Goal: Book appointment/travel/reservation

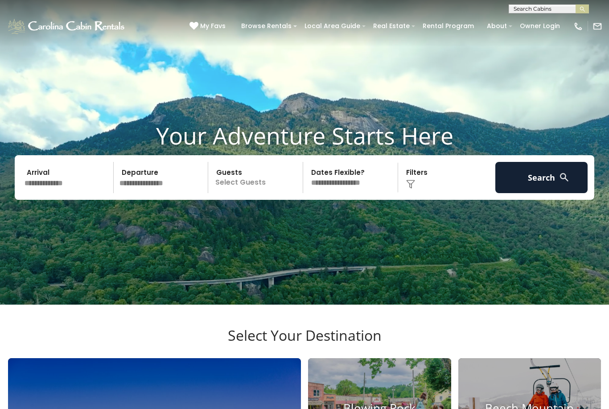
click at [75, 191] on input "text" at bounding box center [67, 177] width 92 height 31
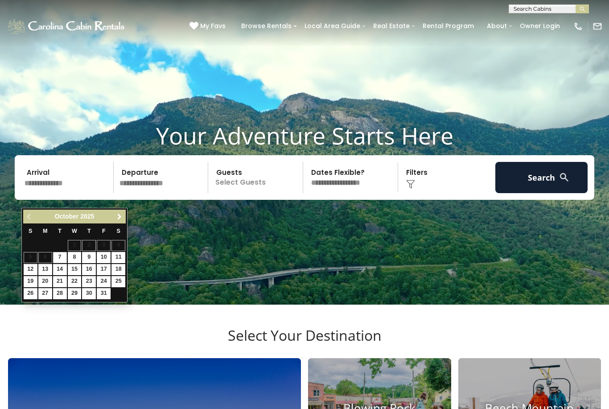
click at [117, 217] on span "Next" at bounding box center [119, 216] width 7 height 7
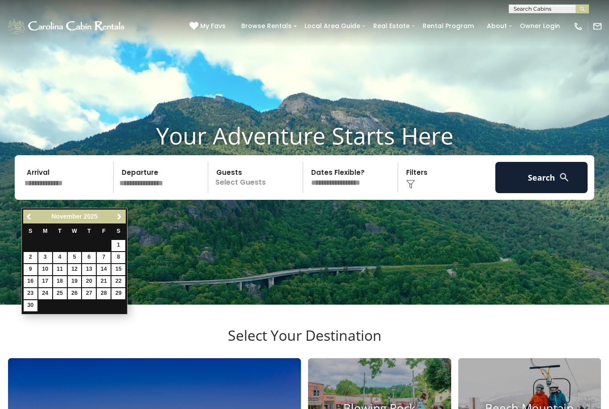
click at [119, 216] on span "Next" at bounding box center [119, 216] width 7 height 7
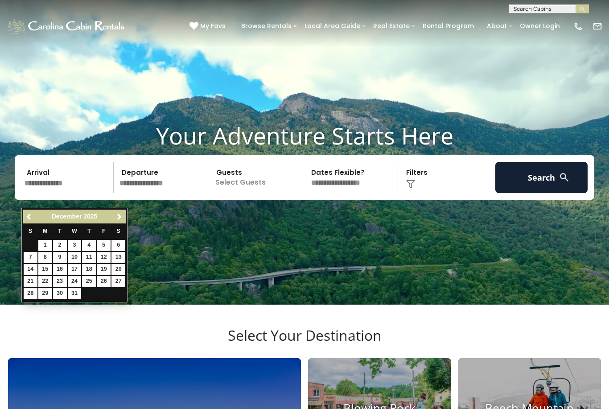
click at [119, 218] on span "Next" at bounding box center [119, 216] width 7 height 7
click at [117, 215] on span "Next" at bounding box center [119, 216] width 7 height 7
click at [117, 217] on span "Next" at bounding box center [119, 216] width 7 height 7
click at [117, 218] on span "Next" at bounding box center [119, 216] width 7 height 7
click at [119, 218] on span "Next" at bounding box center [119, 216] width 7 height 7
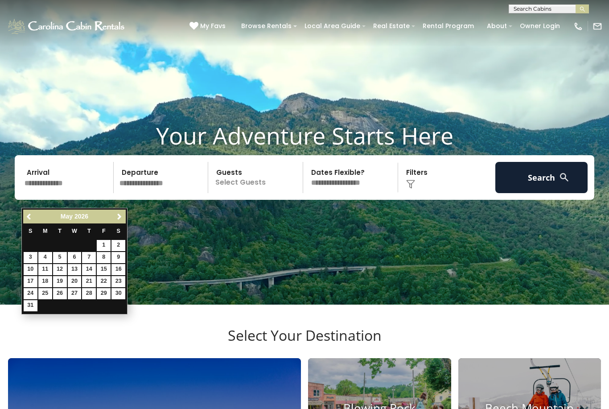
click at [30, 217] on span "Previous" at bounding box center [29, 216] width 7 height 7
click at [89, 244] on link "2" at bounding box center [89, 245] width 14 height 11
type input "******"
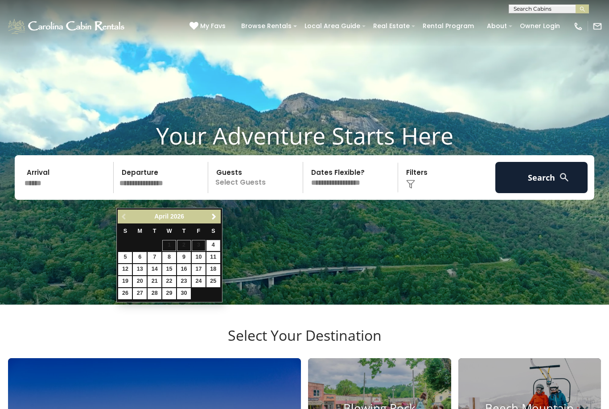
click at [154, 259] on link "7" at bounding box center [155, 257] width 14 height 11
type input "******"
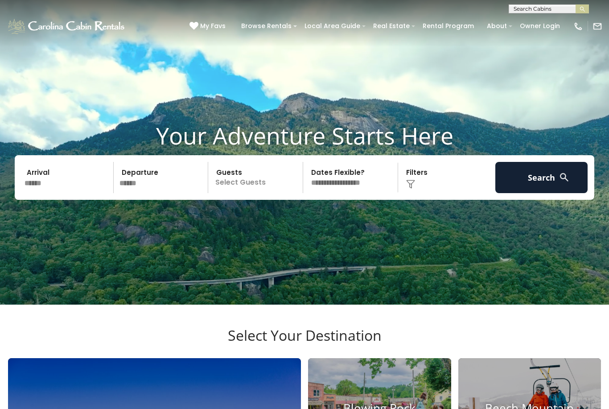
click at [251, 193] on p "Select Guests" at bounding box center [257, 177] width 92 height 31
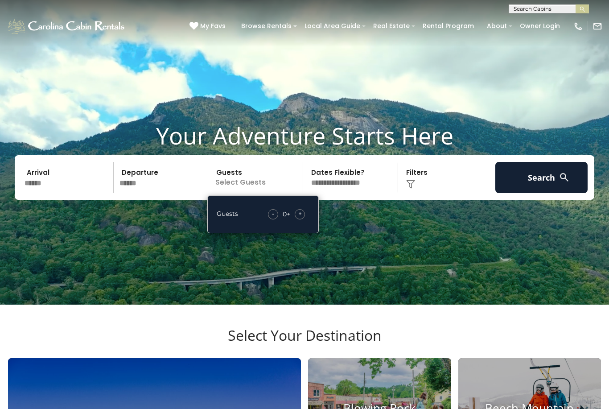
click at [299, 219] on div "+" at bounding box center [300, 214] width 10 height 10
click at [300, 218] on span "+" at bounding box center [300, 213] width 4 height 9
click at [303, 219] on div "+" at bounding box center [300, 214] width 10 height 10
click at [300, 218] on span "+" at bounding box center [300, 213] width 4 height 9
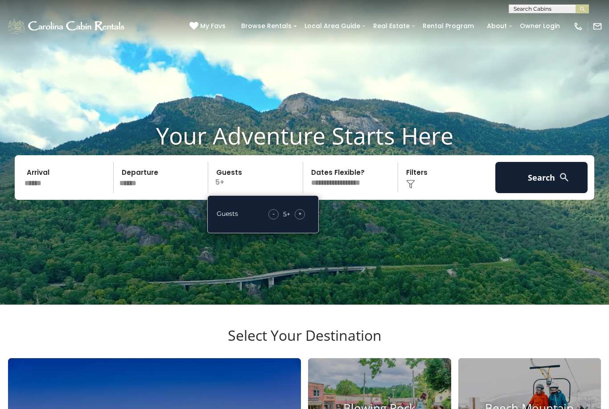
click at [298, 218] on span "+" at bounding box center [300, 213] width 4 height 9
click at [300, 218] on span "+" at bounding box center [300, 213] width 4 height 9
click at [301, 218] on span "+" at bounding box center [300, 213] width 4 height 9
click at [304, 219] on div "+" at bounding box center [300, 214] width 10 height 10
click at [358, 193] on select "**********" at bounding box center [352, 177] width 92 height 31
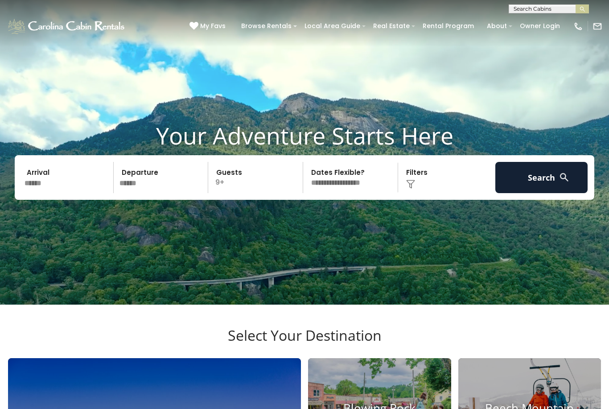
click at [539, 188] on button "Search" at bounding box center [541, 177] width 92 height 31
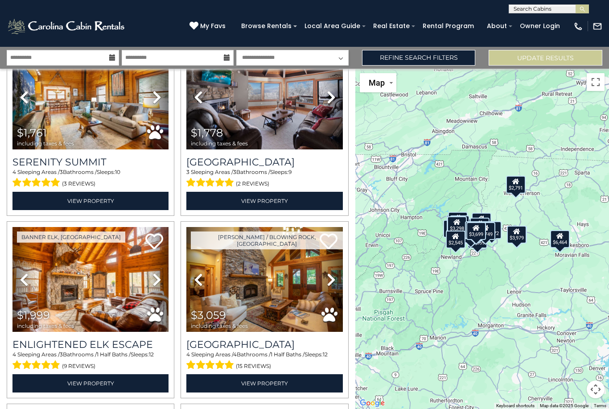
scroll to position [970, 0]
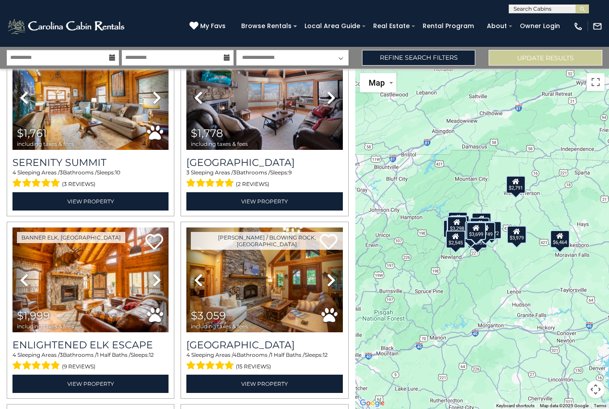
click at [95, 207] on link "View Property" at bounding box center [90, 201] width 156 height 18
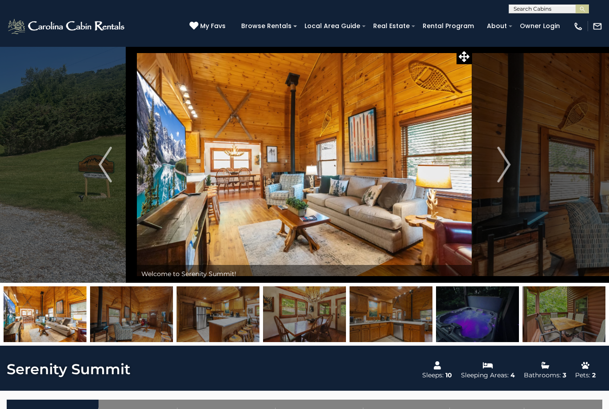
click at [72, 26] on img at bounding box center [67, 26] width 120 height 18
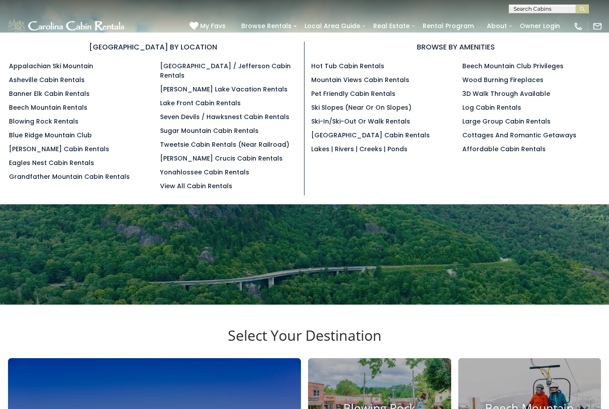
click at [37, 126] on link "Blowing Rock Rentals" at bounding box center [44, 121] width 70 height 9
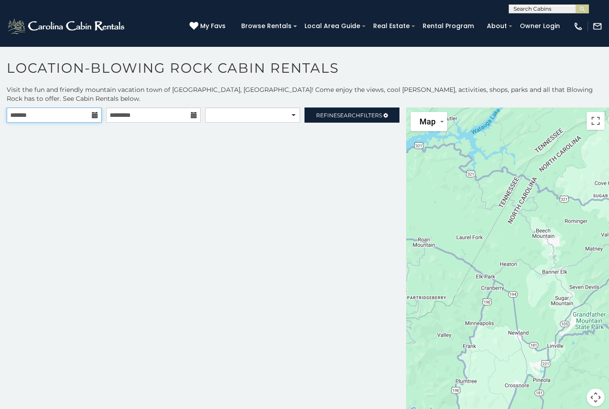
click at [89, 115] on input "text" at bounding box center [54, 114] width 95 height 15
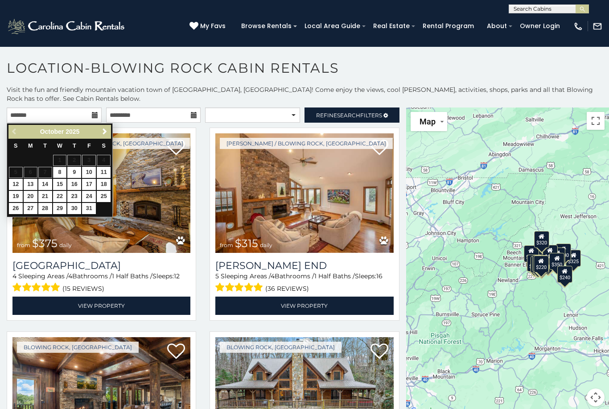
click at [103, 132] on span "Next" at bounding box center [104, 131] width 7 height 7
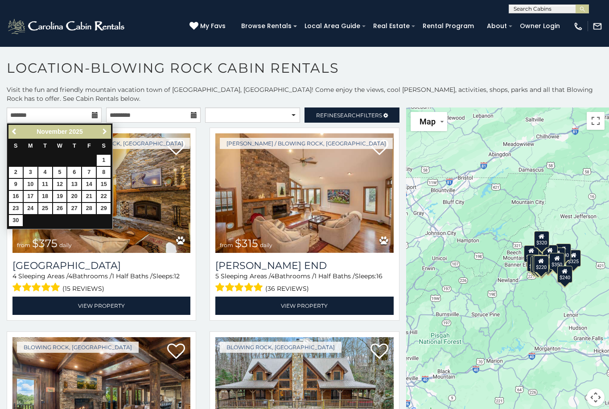
click at [102, 131] on span "Next" at bounding box center [104, 131] width 7 height 7
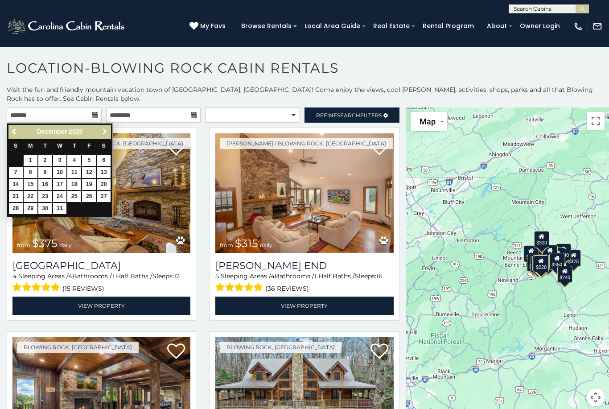
click at [103, 130] on span "Next" at bounding box center [104, 131] width 7 height 7
click at [104, 132] on span "Next" at bounding box center [104, 131] width 7 height 7
click at [105, 132] on span "Next" at bounding box center [104, 131] width 7 height 7
click at [104, 132] on span "Next" at bounding box center [104, 131] width 7 height 7
click at [74, 163] on link "2" at bounding box center [74, 160] width 14 height 11
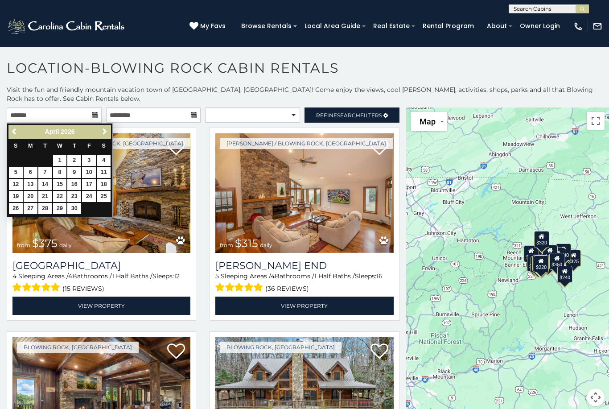
type input "**********"
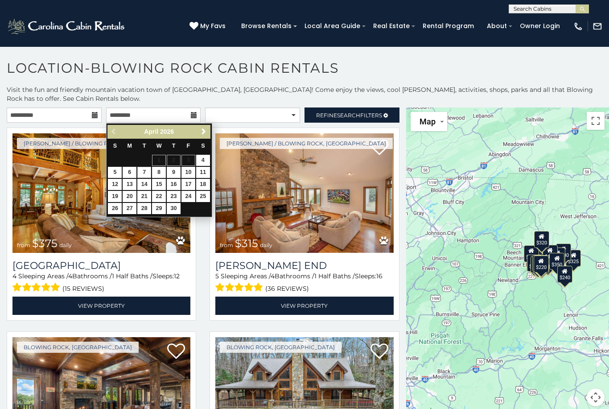
click at [144, 171] on link "7" at bounding box center [144, 172] width 14 height 11
type input "**********"
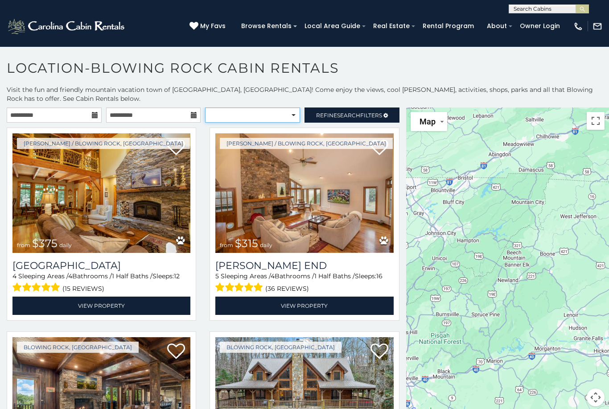
click at [295, 116] on select "**********" at bounding box center [252, 114] width 95 height 15
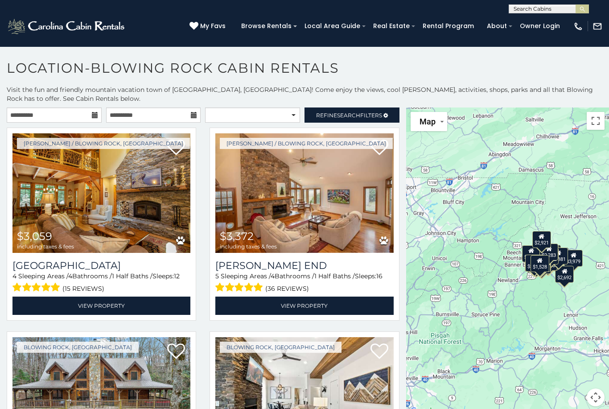
click at [365, 114] on span "Refine Search Filters" at bounding box center [349, 115] width 66 height 7
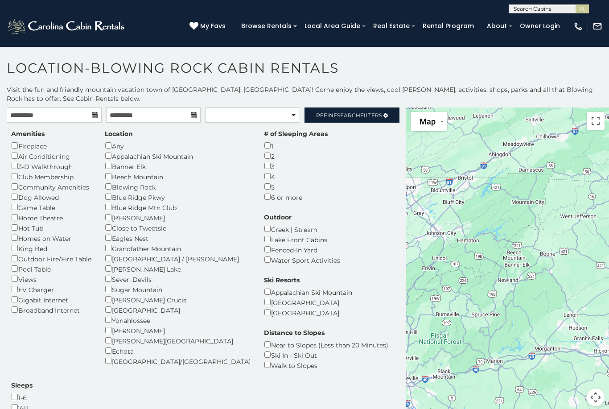
click at [370, 116] on span "Refine Search Filters" at bounding box center [349, 115] width 66 height 7
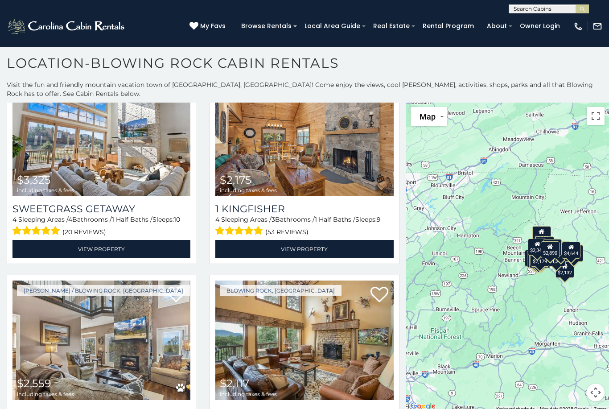
scroll to position [265, 0]
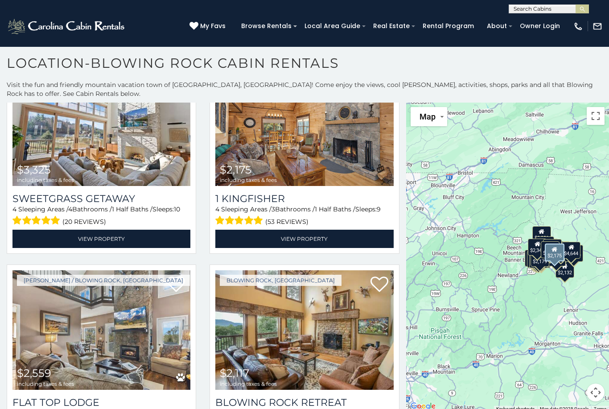
click at [314, 230] on link "View Property" at bounding box center [304, 239] width 178 height 18
click at [310, 230] on link "View Property" at bounding box center [304, 239] width 178 height 18
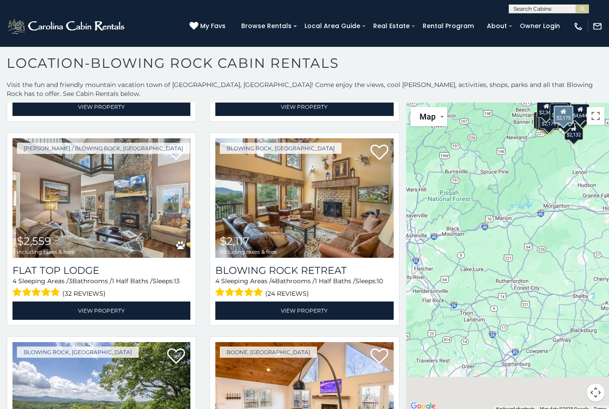
scroll to position [415, 0]
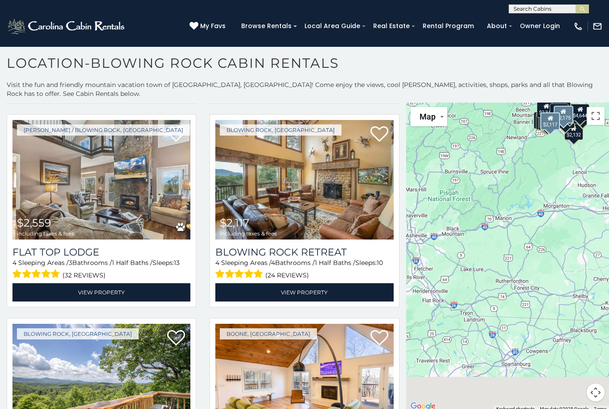
click at [312, 283] on link "View Property" at bounding box center [304, 292] width 178 height 18
click at [317, 283] on link "View Property" at bounding box center [304, 292] width 178 height 18
click at [311, 283] on link "View Property" at bounding box center [304, 292] width 178 height 18
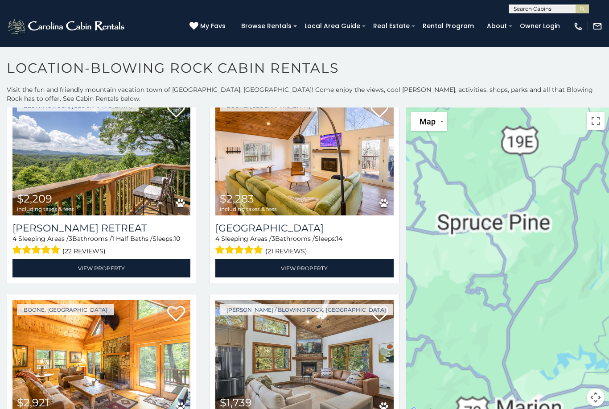
scroll to position [648, 0]
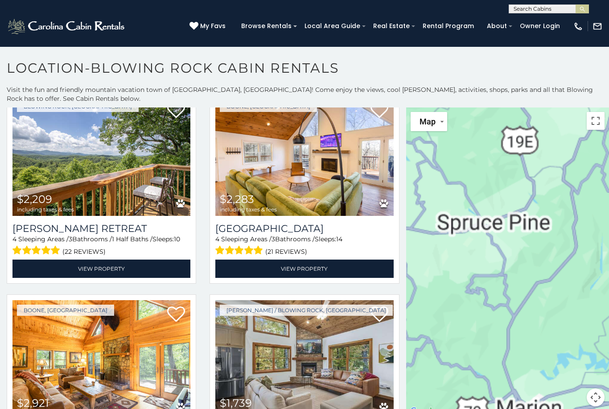
click at [115, 264] on link "View Property" at bounding box center [101, 268] width 178 height 18
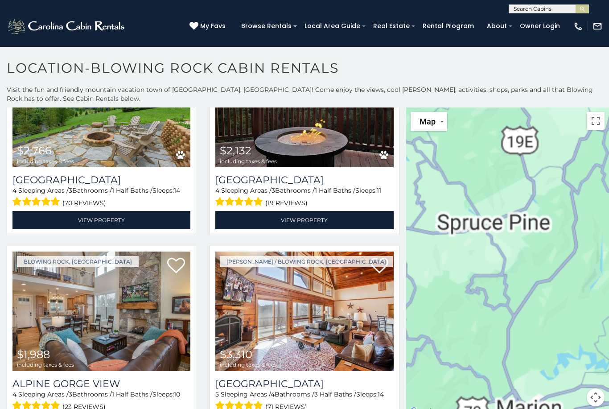
scroll to position [1109, 0]
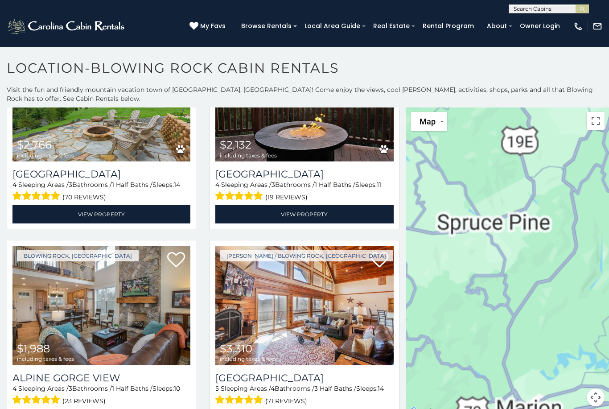
click at [308, 214] on link "View Property" at bounding box center [304, 214] width 178 height 18
click at [318, 213] on link "View Property" at bounding box center [304, 214] width 178 height 18
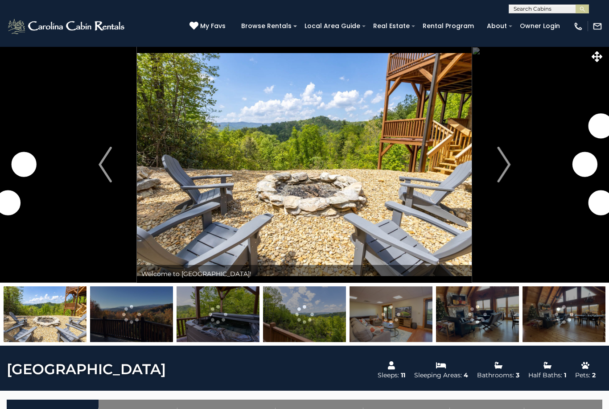
click at [505, 170] on img "Next" at bounding box center [503, 165] width 13 height 36
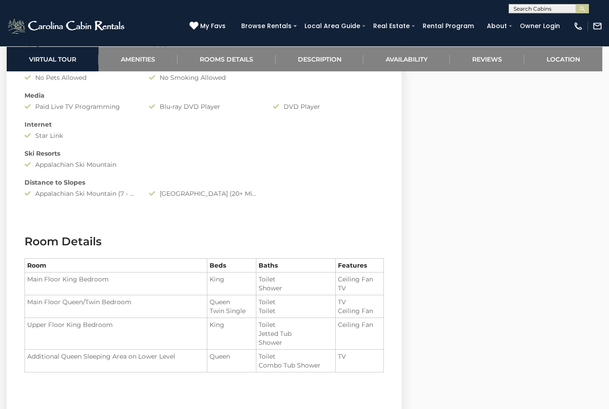
scroll to position [881, 0]
